Goal: Task Accomplishment & Management: Manage account settings

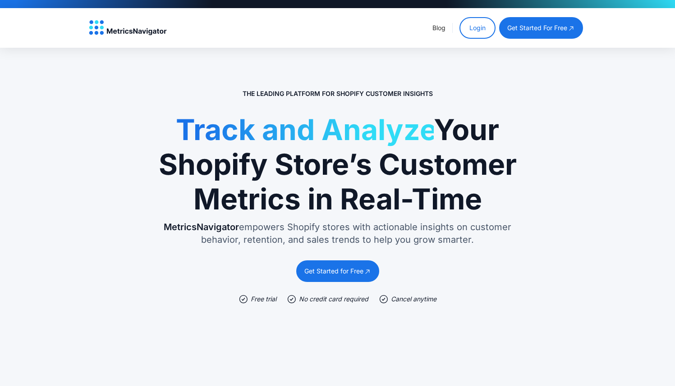
scroll to position [19, 0]
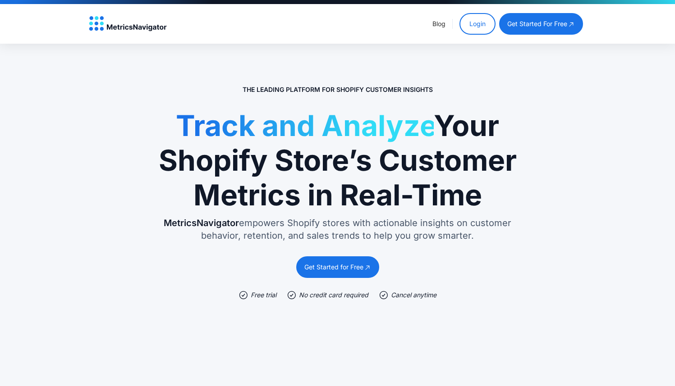
click at [550, 101] on section "The Leading Platform for Shopify Customer Insights Track and Analyze Your Shopi…" at bounding box center [337, 292] width 675 height 497
click at [485, 27] on link "Login" at bounding box center [477, 24] width 36 height 22
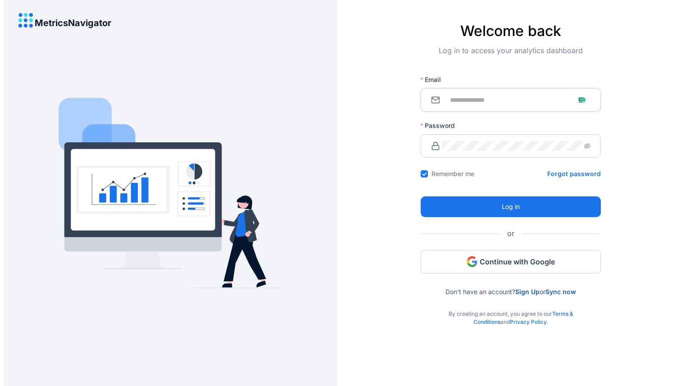
click at [487, 102] on input "Email" at bounding box center [516, 100] width 149 height 10
click at [475, 63] on div "Log in to access your analytics dashboard" at bounding box center [511, 57] width 180 height 25
click at [493, 259] on span "Continue with Google" at bounding box center [517, 262] width 75 height 10
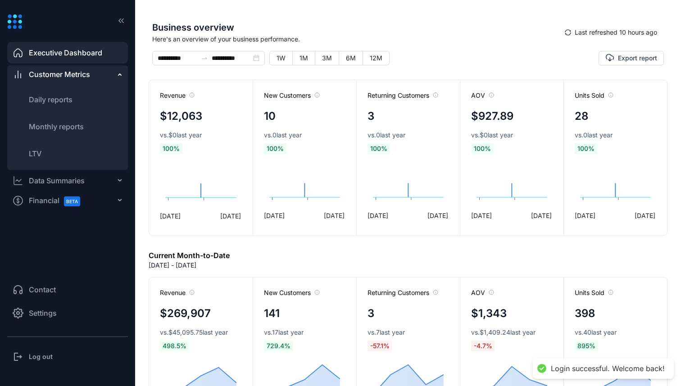
click at [46, 316] on span "Settings" at bounding box center [43, 313] width 28 height 11
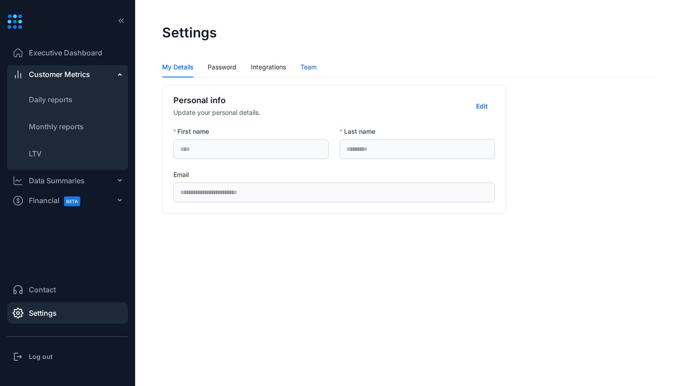
click at [306, 72] on div "Team" at bounding box center [309, 67] width 16 height 10
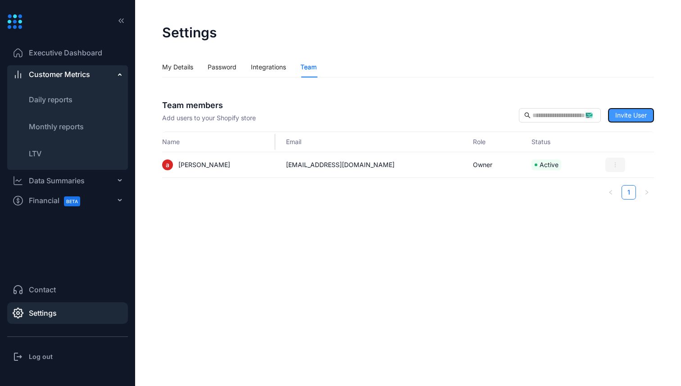
click at [637, 113] on span "Invite User" at bounding box center [632, 115] width 32 height 10
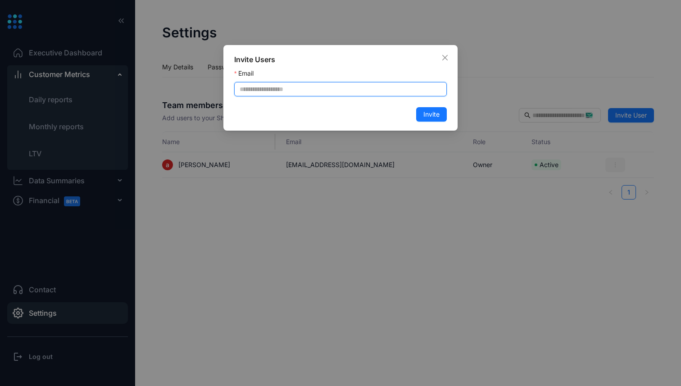
click at [286, 90] on input "Email" at bounding box center [340, 89] width 213 height 14
paste input "**********"
type input "**********"
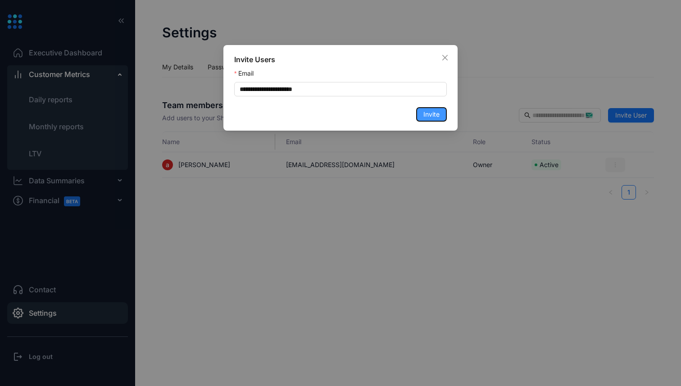
click at [428, 113] on span "Invite" at bounding box center [432, 115] width 16 height 10
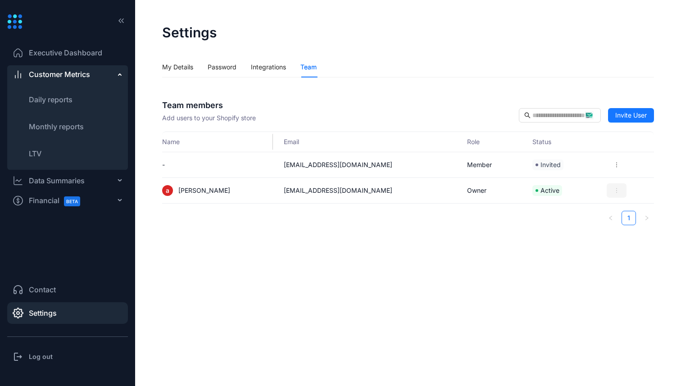
click at [50, 354] on h3 "Log out" at bounding box center [41, 356] width 24 height 9
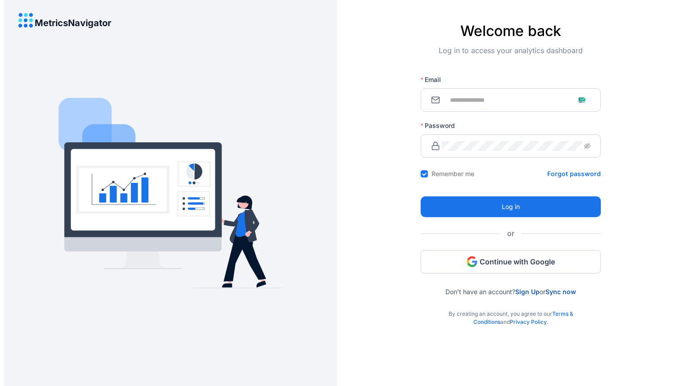
click at [31, 14] on icon at bounding box center [31, 15] width 4 height 4
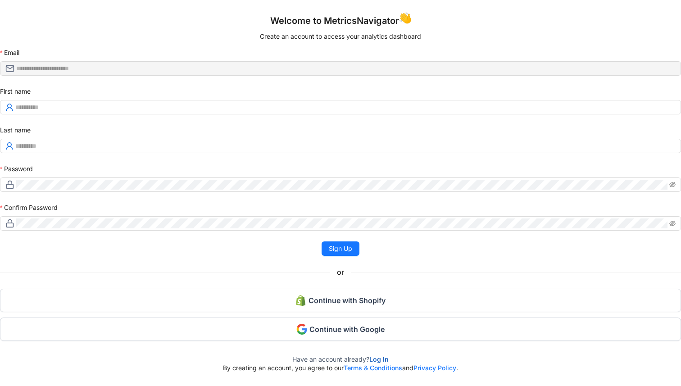
click at [77, 114] on div "First name Last name" at bounding box center [340, 120] width 681 height 67
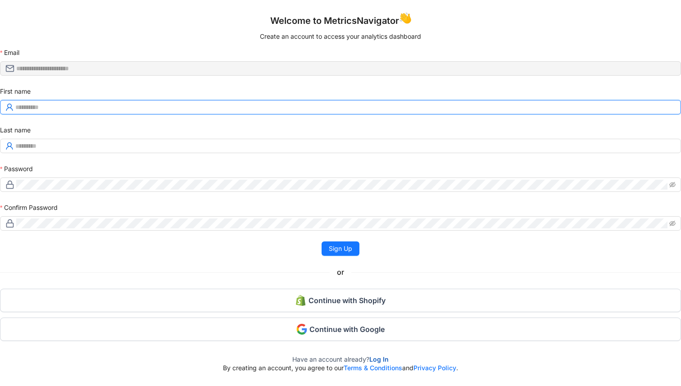
click at [77, 106] on input "First name" at bounding box center [345, 107] width 661 height 10
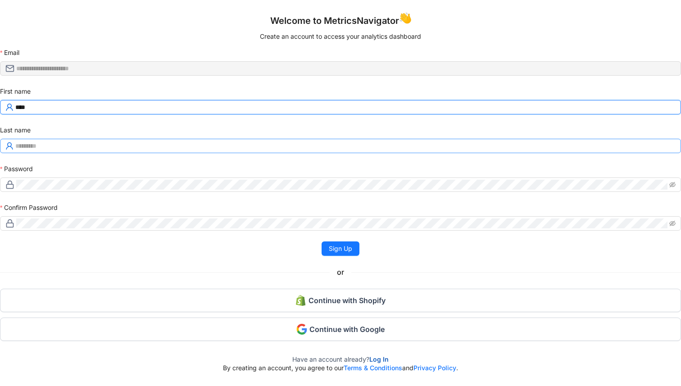
type input "****"
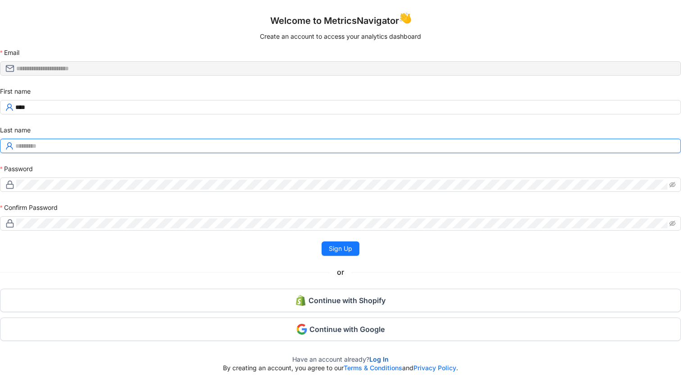
click at [38, 150] on input "Last name" at bounding box center [345, 146] width 661 height 10
type input "*********"
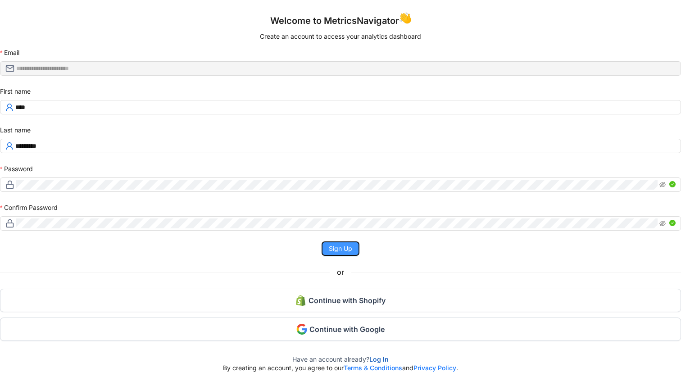
click at [339, 247] on span "Sign Up" at bounding box center [340, 249] width 23 height 10
